Goal: Information Seeking & Learning: Learn about a topic

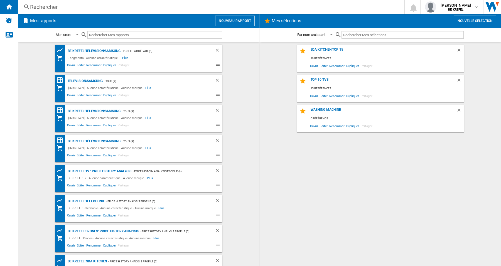
click at [45, 4] on div "Rechercher" at bounding box center [210, 7] width 360 height 8
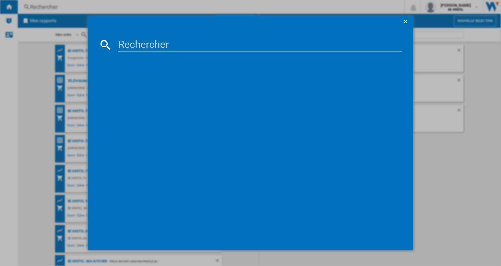
click at [132, 46] on input at bounding box center [260, 44] width 285 height 13
paste input "21009760"
type input "21009760"
click at [154, 81] on div "PHILIPS 1000 SERIES NA15400 NOIR" at bounding box center [254, 81] width 279 height 6
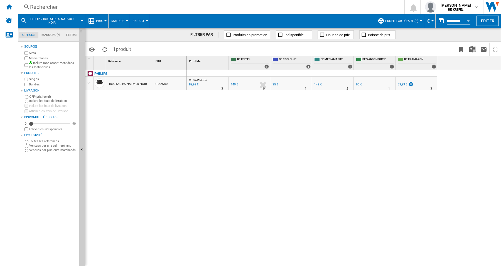
click at [105, 19] on button "Prix" at bounding box center [100, 21] width 9 height 14
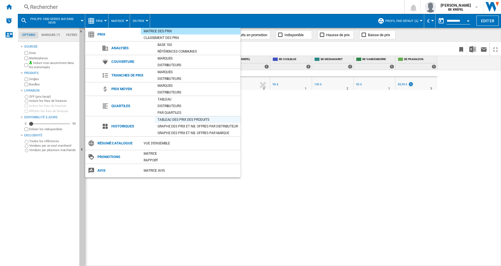
click at [171, 117] on div "Tableau des prix des produits" at bounding box center [198, 120] width 86 height 6
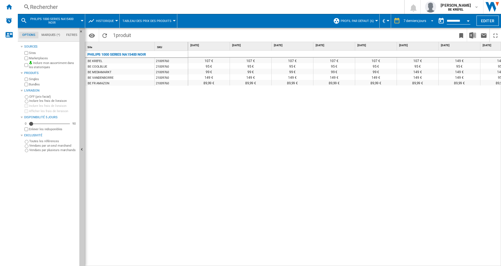
click at [432, 21] on span "REPORTS.WIZARD.STEPS.REPORT.STEPS.REPORT_OPTIONS.PERIOD: 7 derniers jours" at bounding box center [431, 20] width 7 height 5
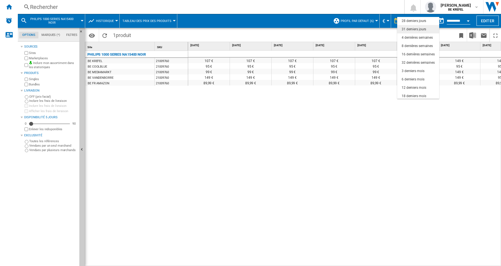
scroll to position [35, 0]
click at [412, 69] on div "3 derniers mois" at bounding box center [413, 70] width 23 height 5
